Goal: Navigation & Orientation: Find specific page/section

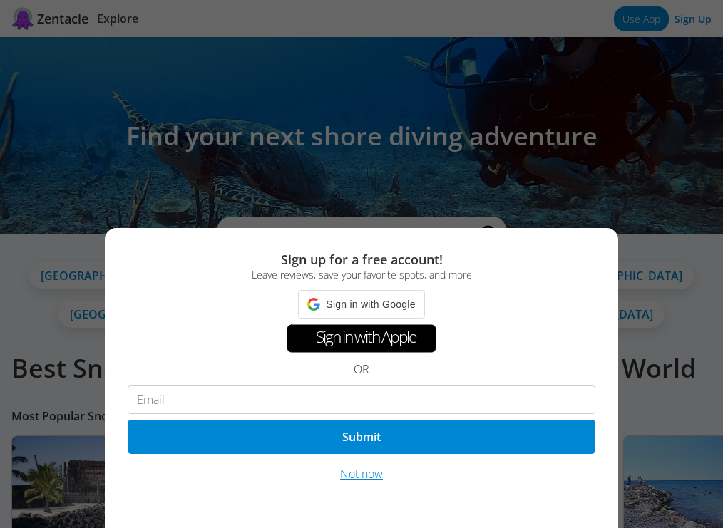
click at [359, 473] on button "Not now" at bounding box center [361, 474] width 51 height 17
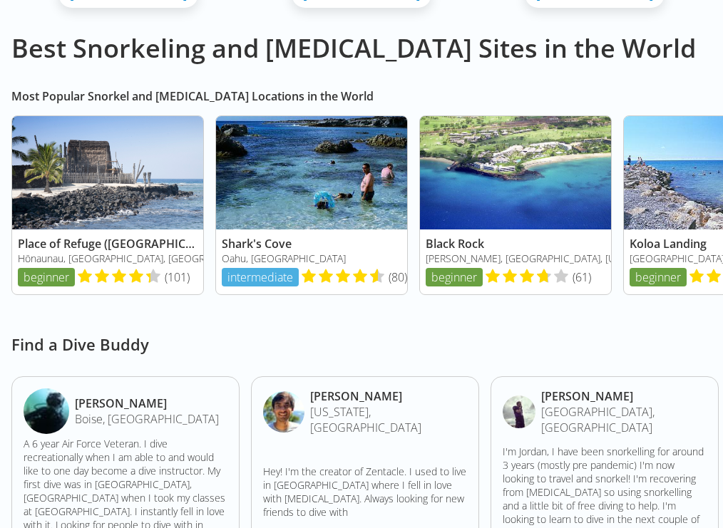
scroll to position [327, 0]
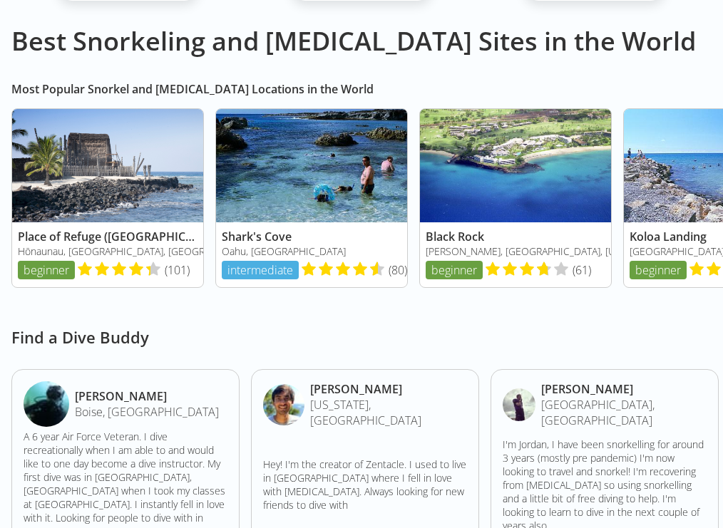
click at [400, 153] on link at bounding box center [311, 198] width 191 height 178
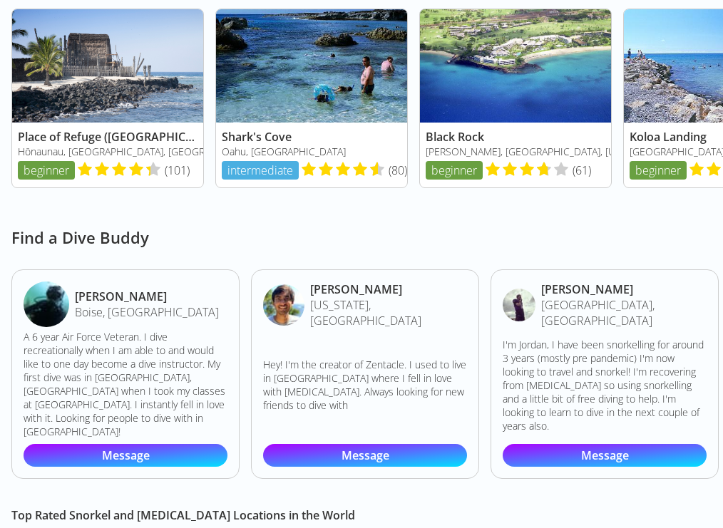
scroll to position [467, 0]
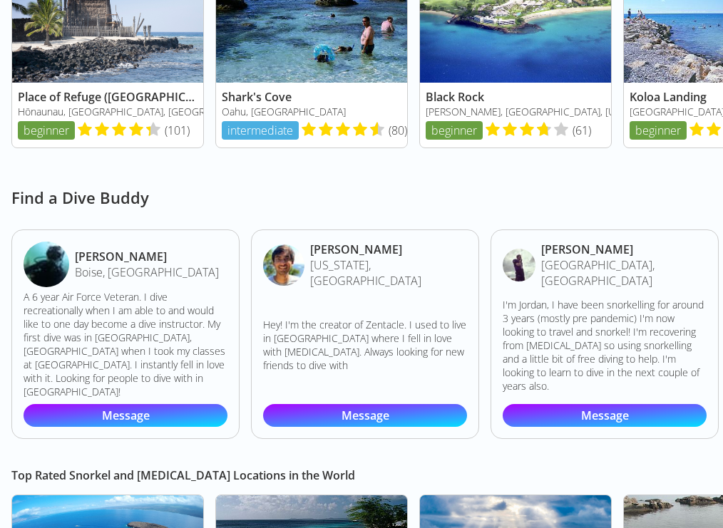
click at [305, 286] on img at bounding box center [283, 265] width 41 height 41
click at [305, 277] on img at bounding box center [283, 265] width 41 height 41
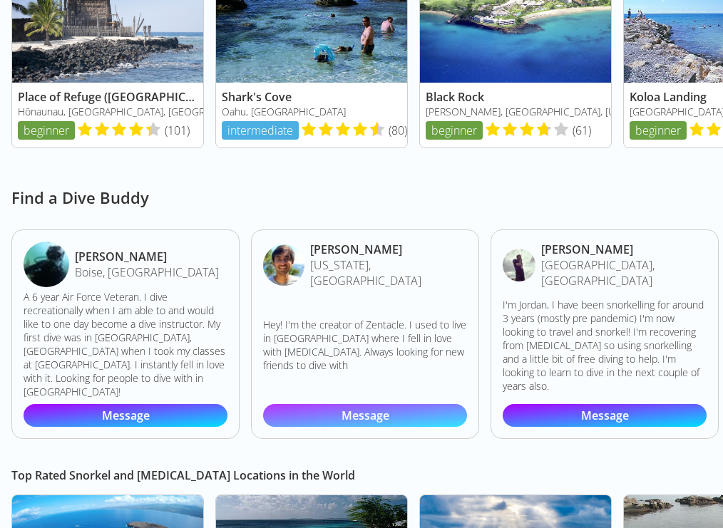
click at [406, 407] on link "Message" at bounding box center [365, 415] width 204 height 23
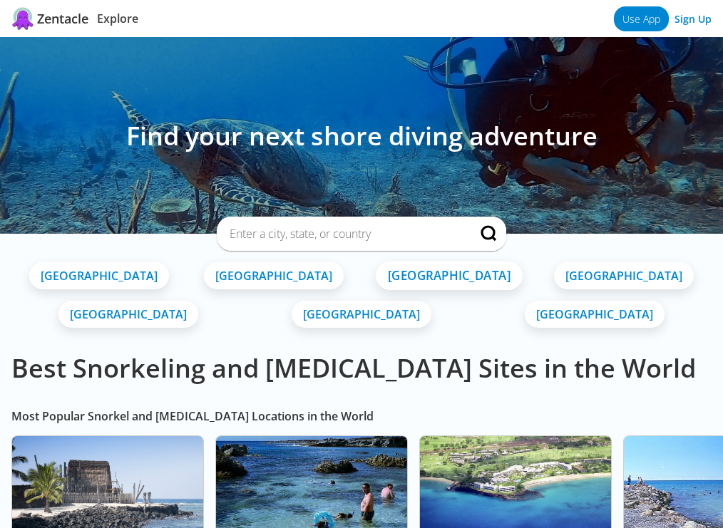
click at [376, 271] on link "[GEOGRAPHIC_DATA]" at bounding box center [449, 276] width 147 height 29
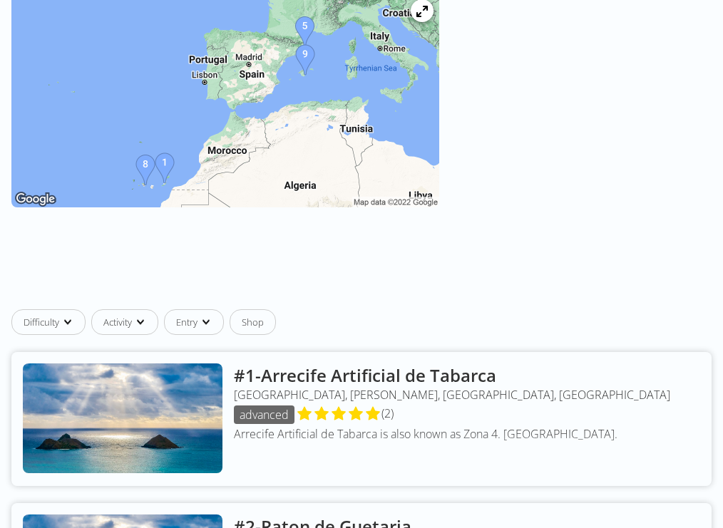
scroll to position [451, 0]
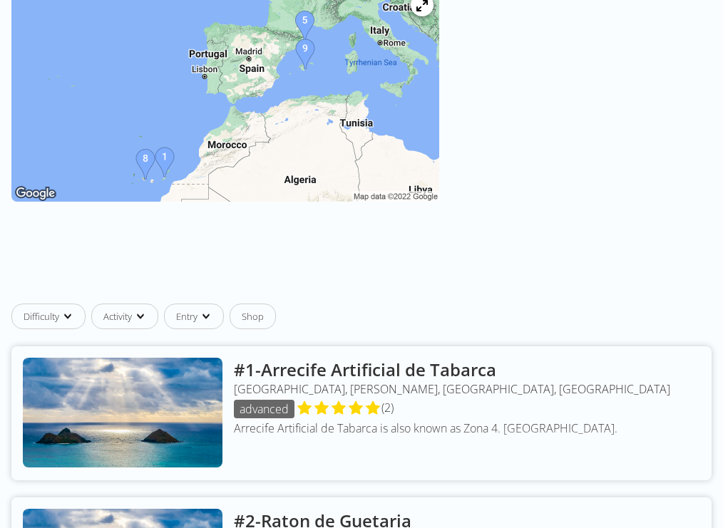
click at [227, 362] on link at bounding box center [361, 414] width 700 height 134
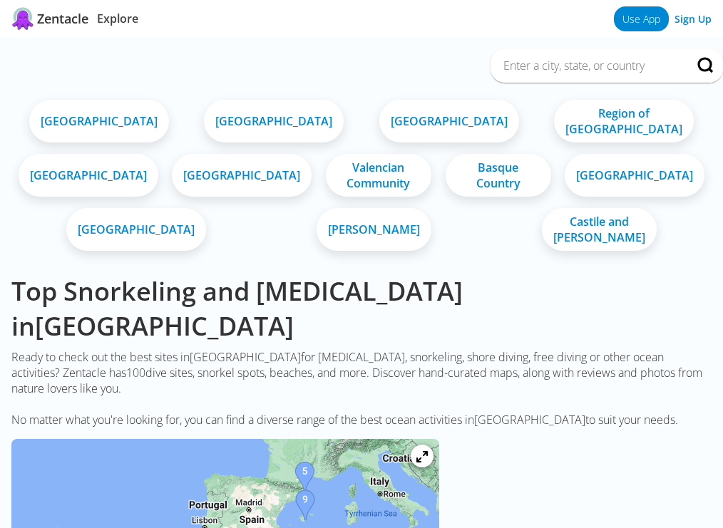
scroll to position [451, 0]
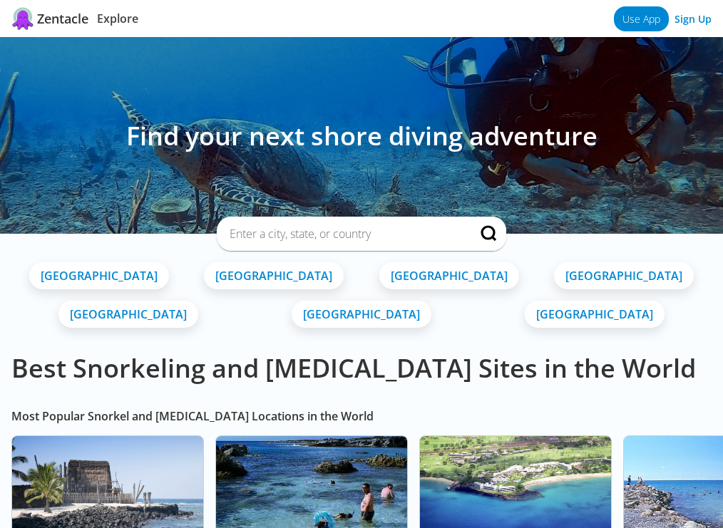
drag, startPoint x: 139, startPoint y: 131, endPoint x: 507, endPoint y: 151, distance: 368.6
click at [507, 151] on div "Find your next shore diving adventure" at bounding box center [361, 135] width 723 height 197
click at [584, 145] on h2 "Find your next shore diving adventure" at bounding box center [361, 135] width 723 height 35
